Goal: Information Seeking & Learning: Learn about a topic

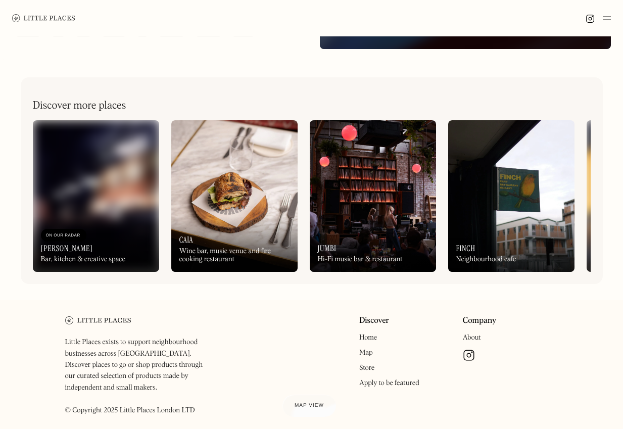
scroll to position [303, 0]
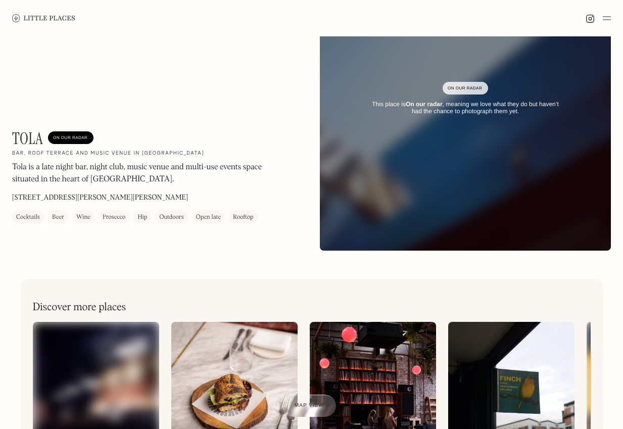
click at [466, 170] on img at bounding box center [465, 99] width 349 height 364
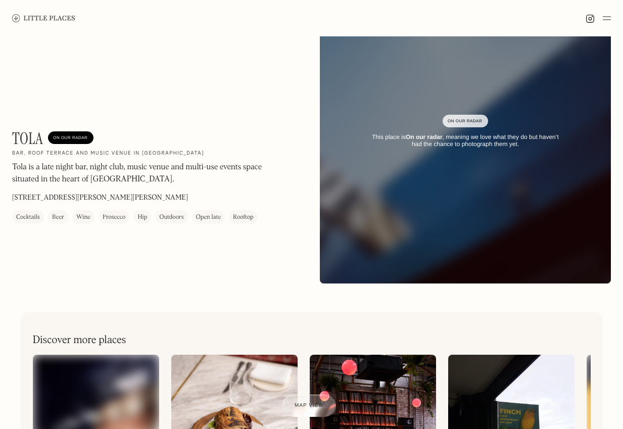
scroll to position [51, 0]
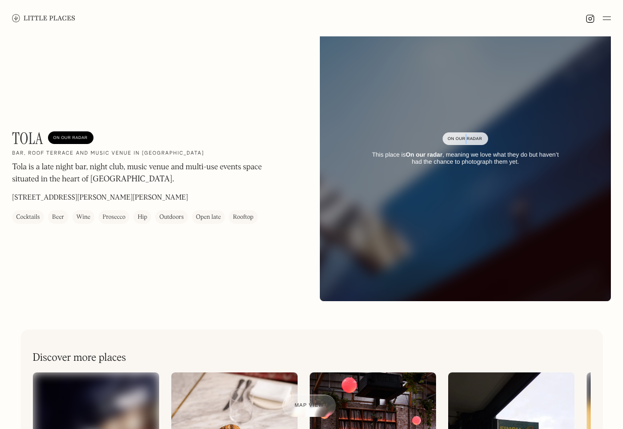
click at [465, 136] on div "On Our Radar This place is On our radar , meaning we love what they do but have…" at bounding box center [465, 149] width 291 height 63
click at [506, 143] on div "On Our Radar This place is On our radar , meaning we love what they do but have…" at bounding box center [465, 149] width 291 height 63
click at [468, 140] on div "On Our Radar" at bounding box center [465, 139] width 35 height 10
click at [217, 222] on div "Open late" at bounding box center [208, 217] width 25 height 10
click at [91, 194] on p "[STREET_ADDRESS][PERSON_NAME][PERSON_NAME]" at bounding box center [100, 198] width 176 height 11
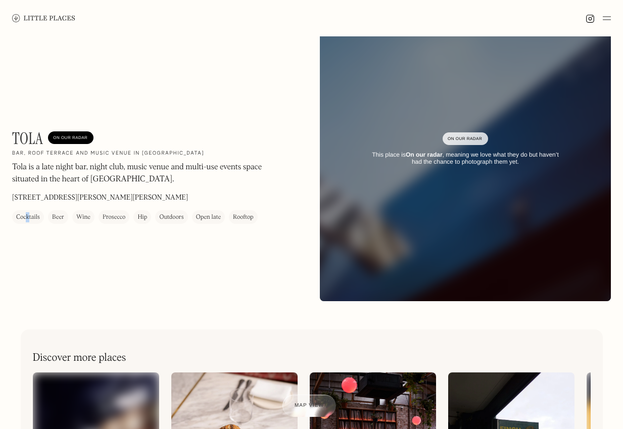
click at [28, 214] on div "Cocktails" at bounding box center [28, 217] width 24 height 10
drag, startPoint x: 28, startPoint y: 214, endPoint x: 33, endPoint y: 218, distance: 6.2
click at [33, 218] on div "Cocktails" at bounding box center [28, 217] width 24 height 10
click at [57, 217] on div "Beer" at bounding box center [58, 217] width 12 height 10
click at [83, 218] on div "Wine" at bounding box center [83, 217] width 14 height 10
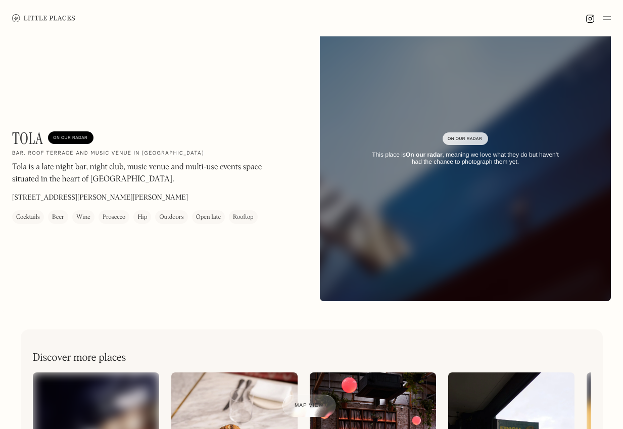
drag, startPoint x: 110, startPoint y: 218, endPoint x: 142, endPoint y: 217, distance: 31.9
click at [111, 218] on div "Prosecco" at bounding box center [114, 217] width 23 height 10
click at [149, 217] on div "Hip" at bounding box center [142, 217] width 18 height 14
click at [173, 215] on div "Outdoors" at bounding box center [171, 217] width 24 height 10
click at [213, 215] on div "Open late" at bounding box center [208, 217] width 25 height 10
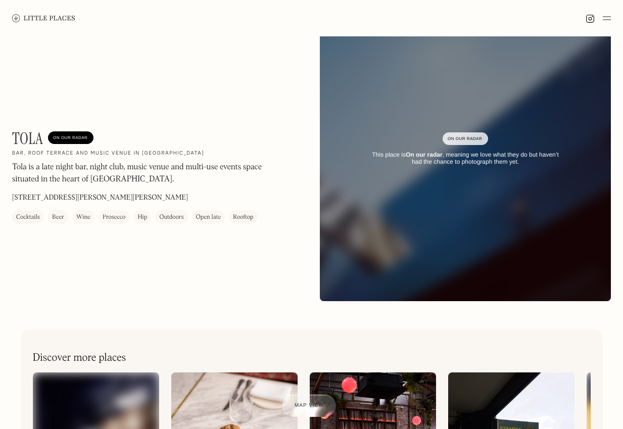
click at [246, 214] on div "Rooftop" at bounding box center [243, 217] width 21 height 10
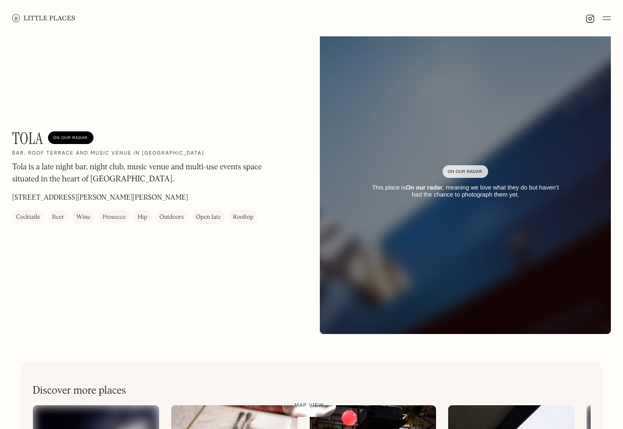
scroll to position [0, 0]
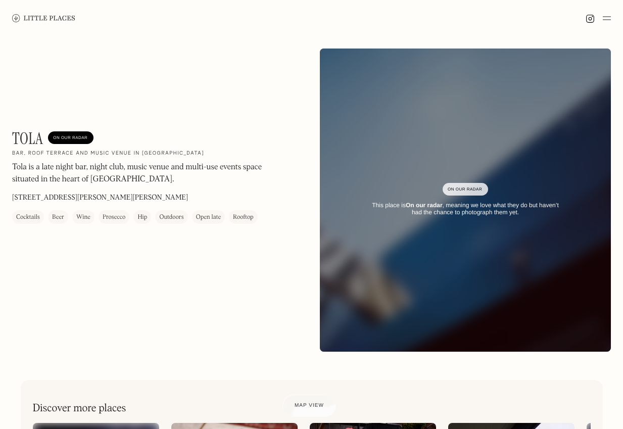
click at [90, 143] on div "On Our Radar" at bounding box center [71, 137] width 46 height 13
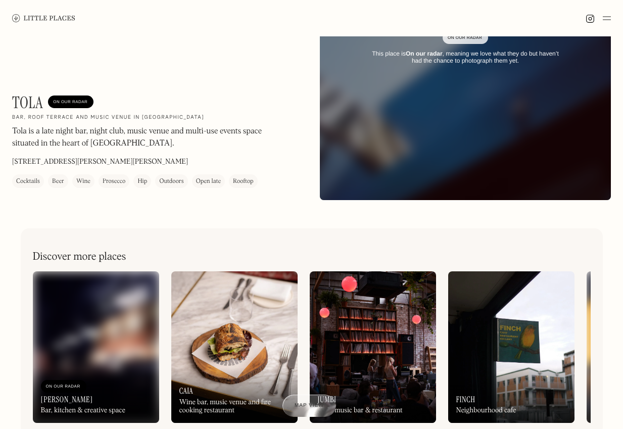
click at [427, 181] on img at bounding box center [465, 49] width 349 height 364
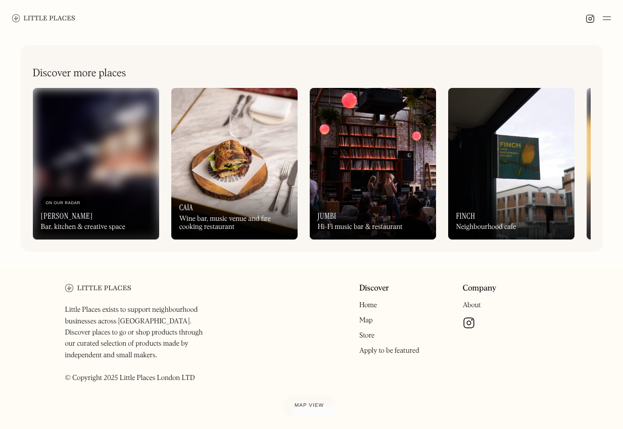
scroll to position [342, 0]
